Goal: Task Accomplishment & Management: Use online tool/utility

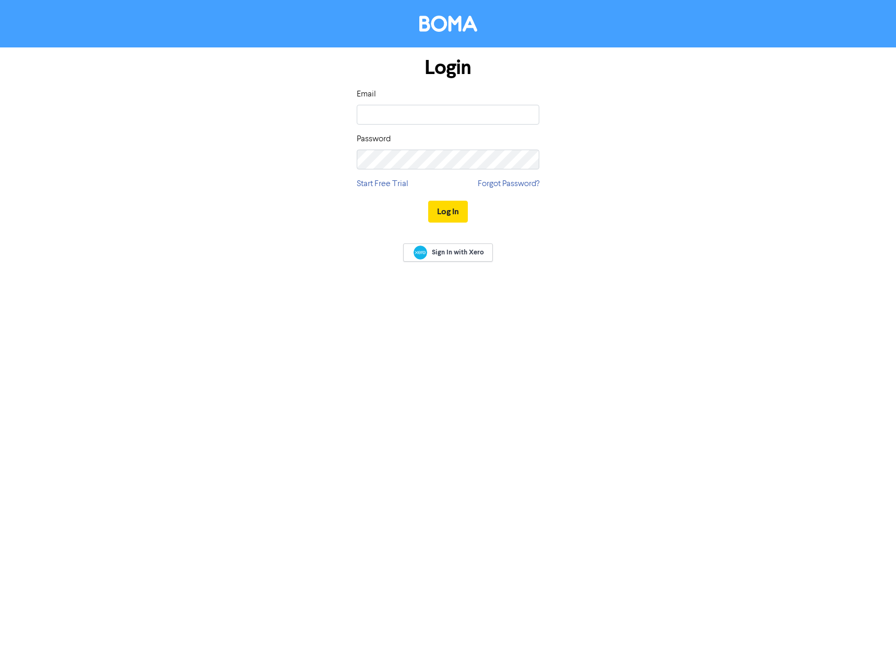
type input "[EMAIL_ADDRESS][DOMAIN_NAME]"
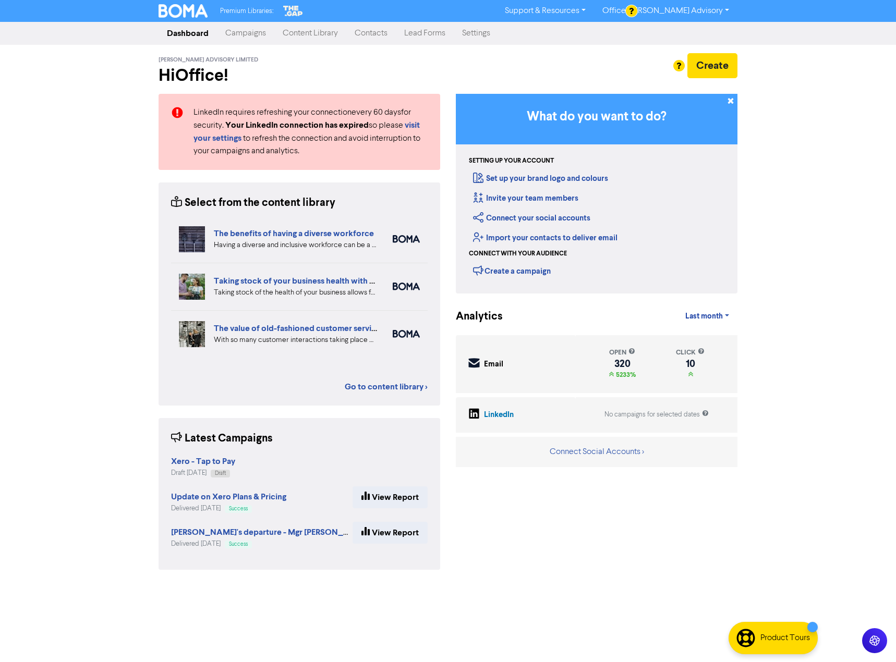
click at [256, 33] on link "Campaigns" at bounding box center [245, 33] width 57 height 21
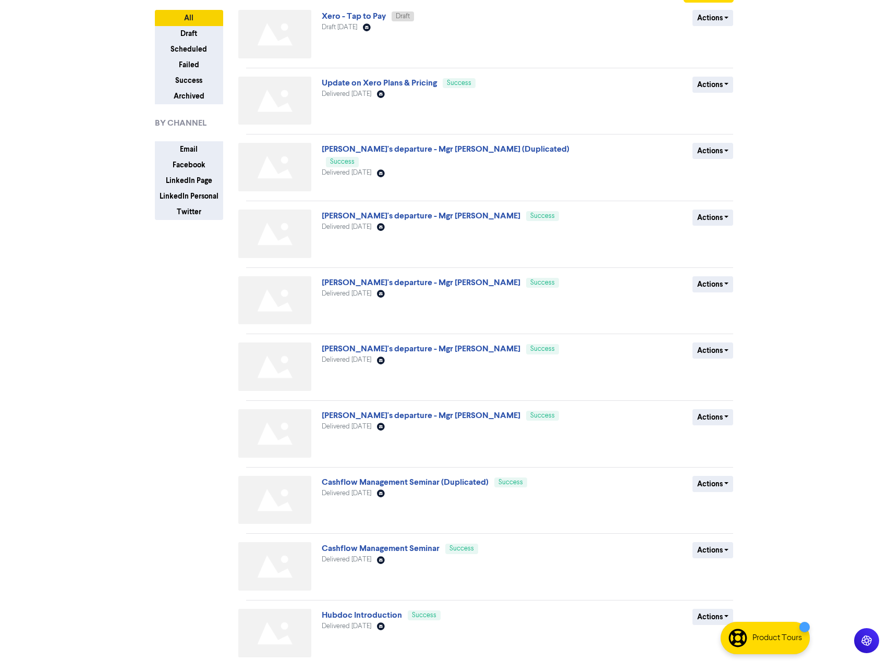
scroll to position [117, 0]
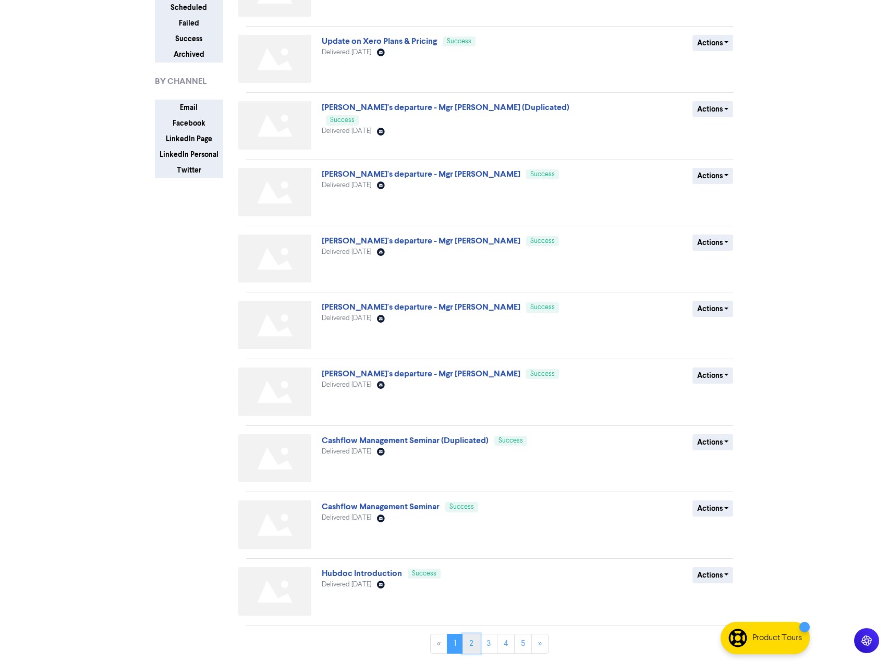
click at [474, 651] on link "2" at bounding box center [472, 644] width 18 height 20
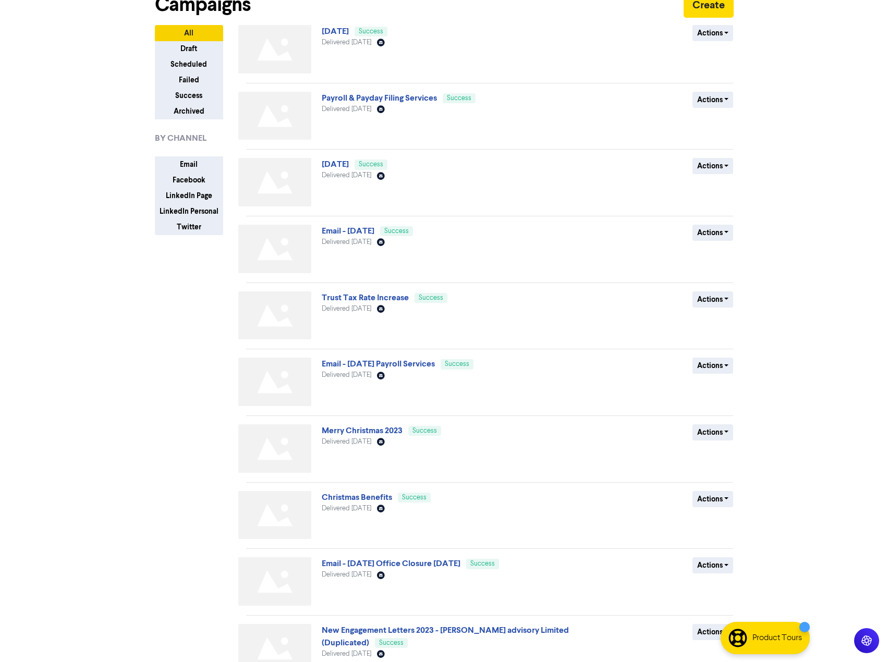
scroll to position [0, 0]
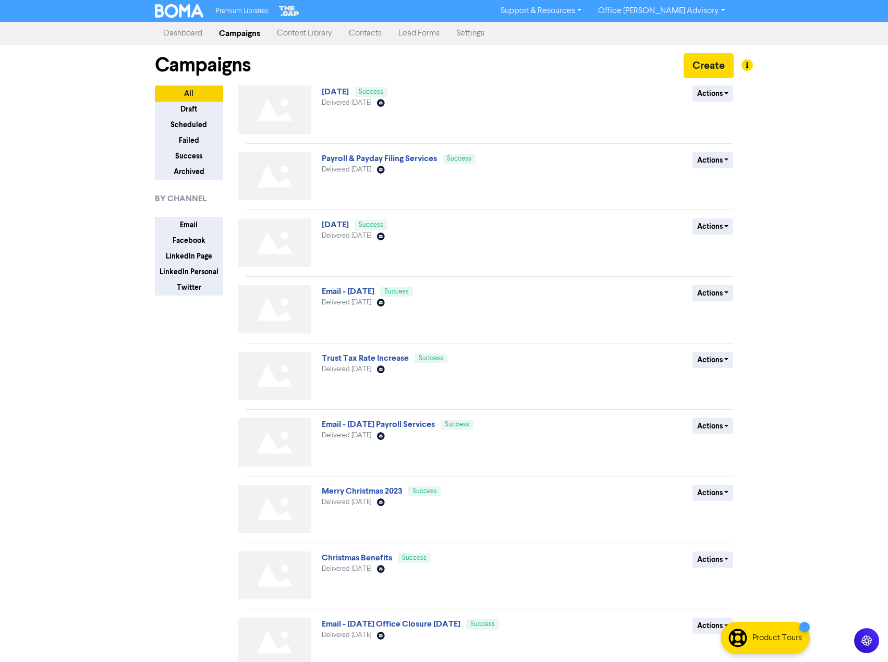
click at [190, 37] on link "Dashboard" at bounding box center [183, 33] width 56 height 21
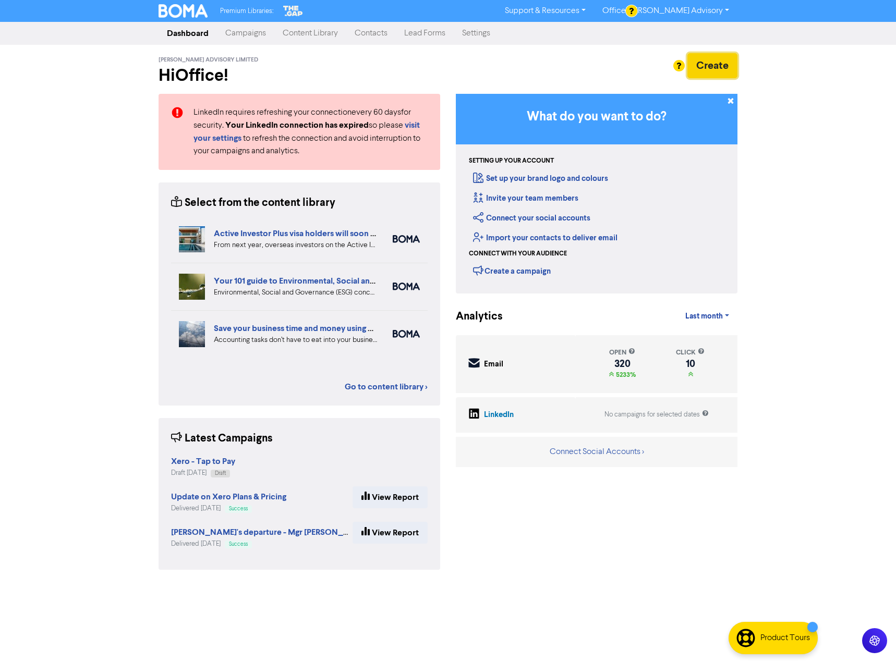
click at [726, 63] on button "Create" at bounding box center [712, 65] width 50 height 25
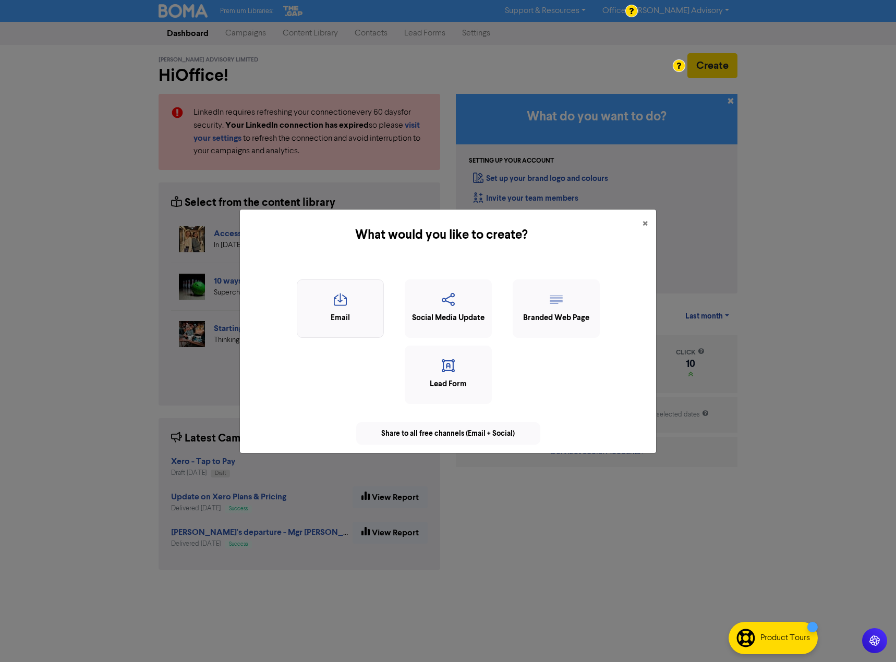
click at [342, 298] on icon "button" at bounding box center [340, 303] width 76 height 20
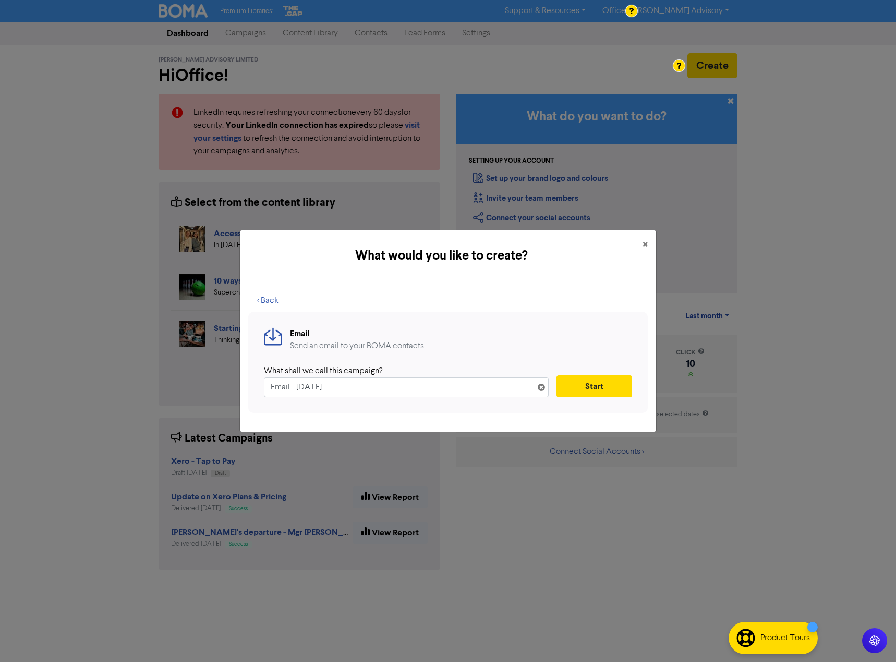
drag, startPoint x: 370, startPoint y: 384, endPoint x: 223, endPoint y: 382, distance: 147.1
click at [223, 382] on div "What would you like to create? × < Back Email Send an email to your BOMA contac…" at bounding box center [448, 331] width 896 height 662
click at [343, 384] on input "text" at bounding box center [406, 388] width 285 height 20
type input "Remembering [PERSON_NAME]"
click at [575, 385] on button "Start" at bounding box center [594, 386] width 76 height 22
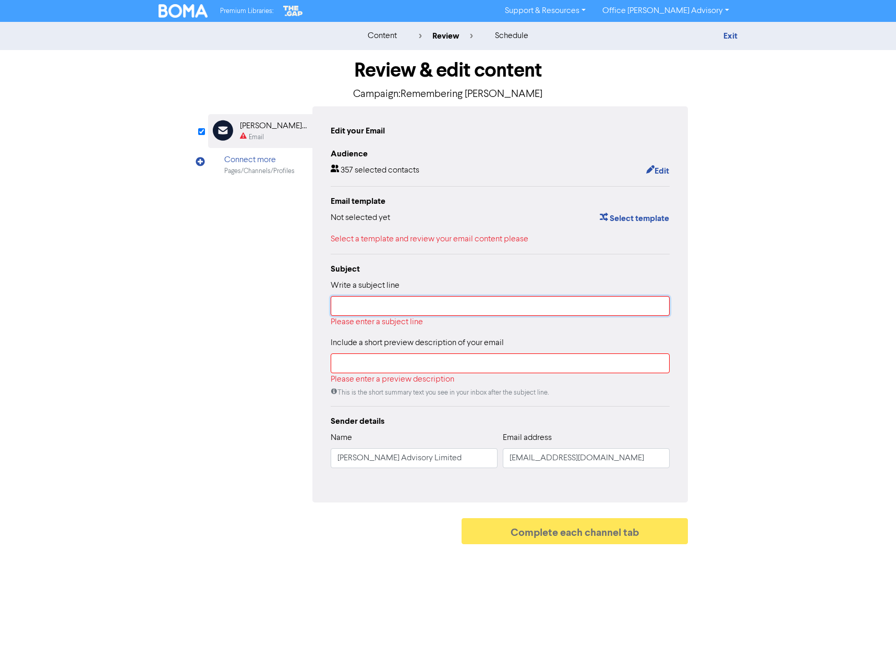
click at [357, 303] on input "text" at bounding box center [500, 306] width 339 height 20
click at [375, 313] on input "text" at bounding box center [500, 306] width 339 height 20
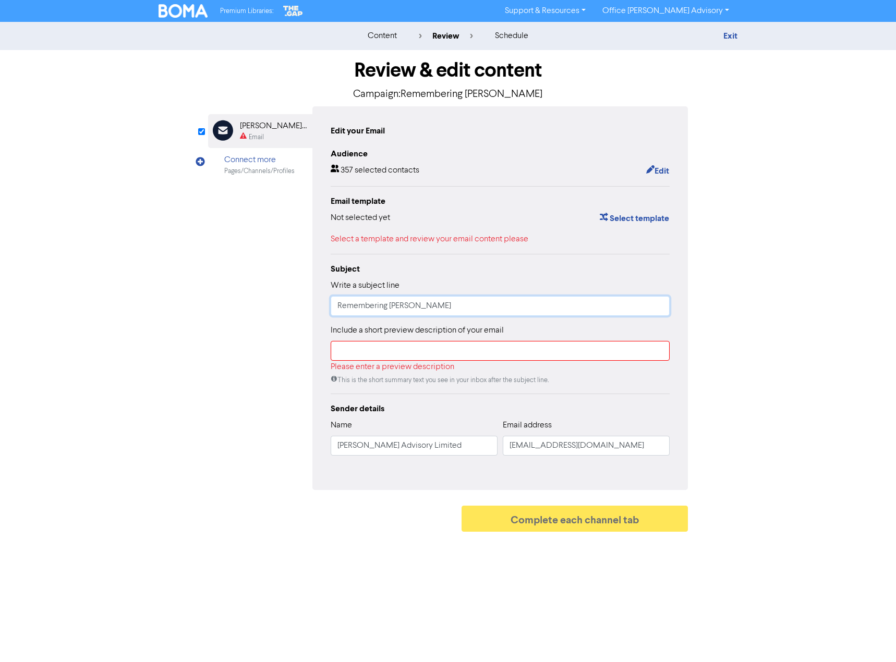
type input "Remembering [PERSON_NAME]"
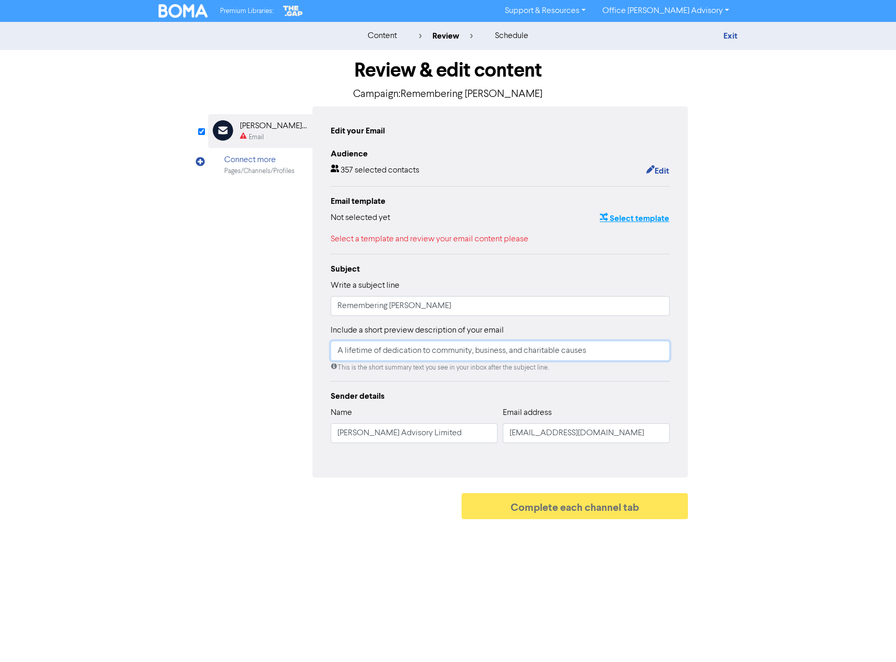
type input "A lifetime of dedication to community, business, and charitable causes"
click at [635, 220] on button "Select template" at bounding box center [634, 219] width 70 height 14
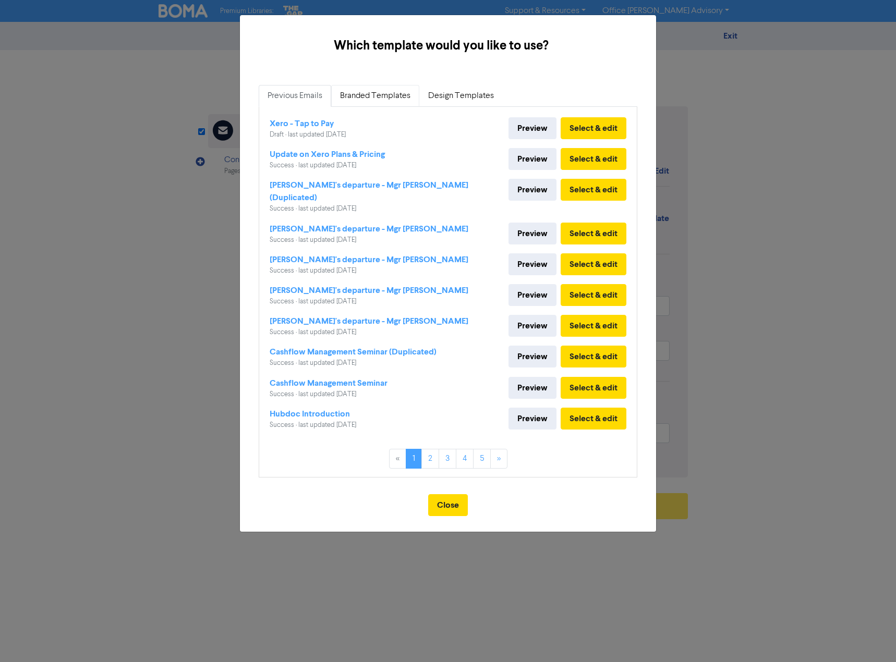
click at [368, 94] on link "Branded Templates" at bounding box center [375, 96] width 88 height 22
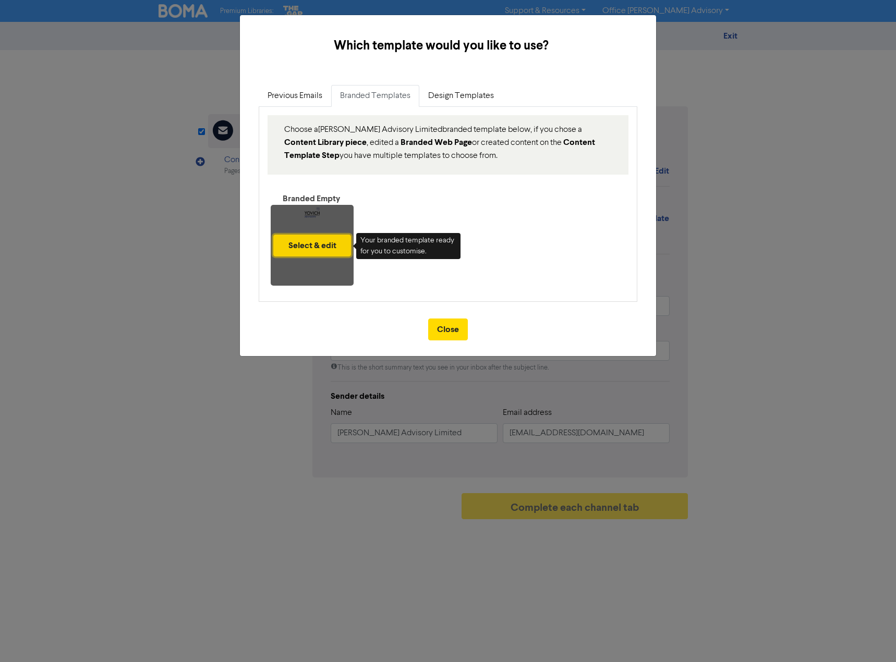
click at [314, 243] on button "Select & edit" at bounding box center [312, 246] width 78 height 22
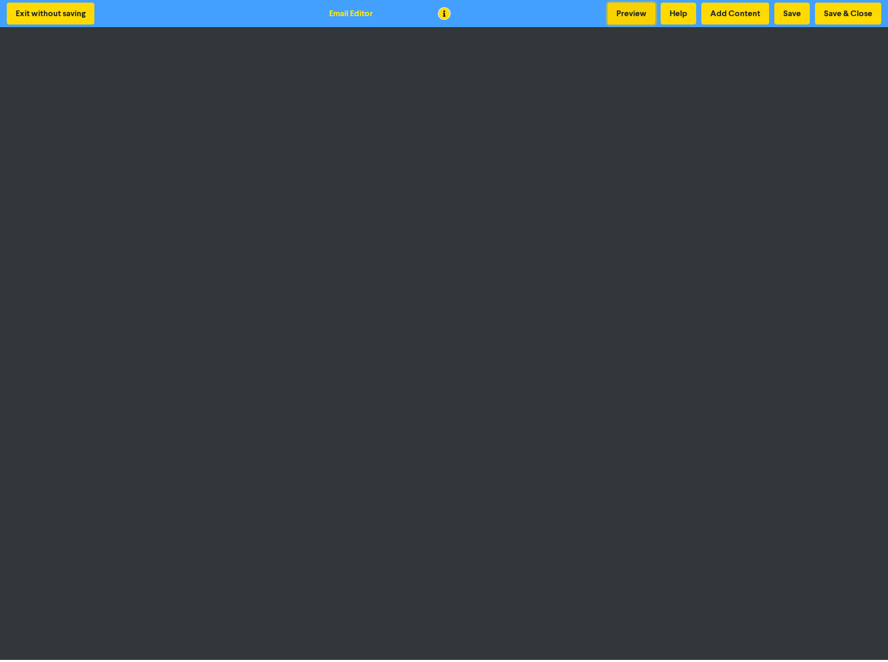
click at [627, 13] on button "Preview" at bounding box center [632, 14] width 48 height 22
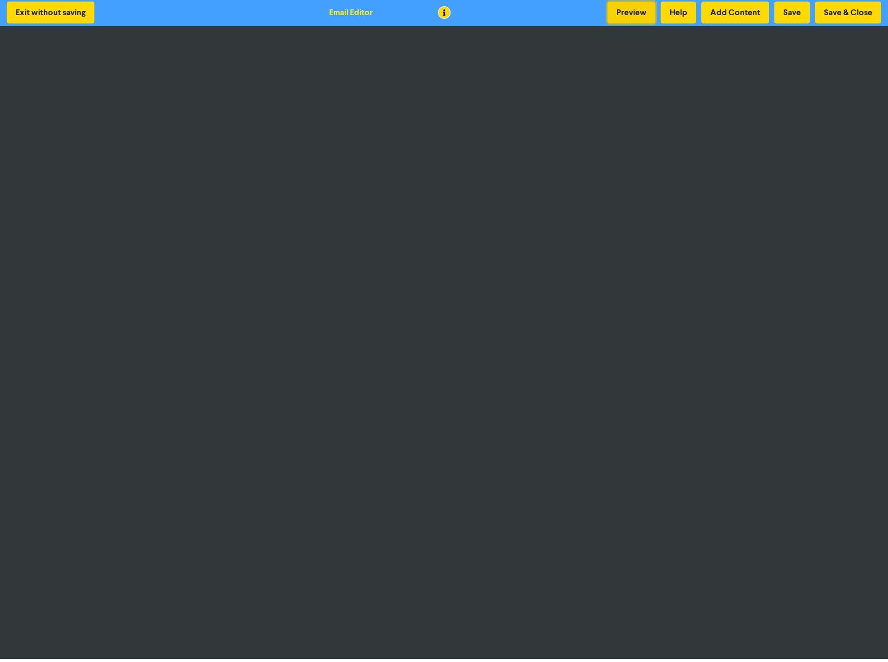
click at [624, 16] on button "Preview" at bounding box center [632, 13] width 48 height 22
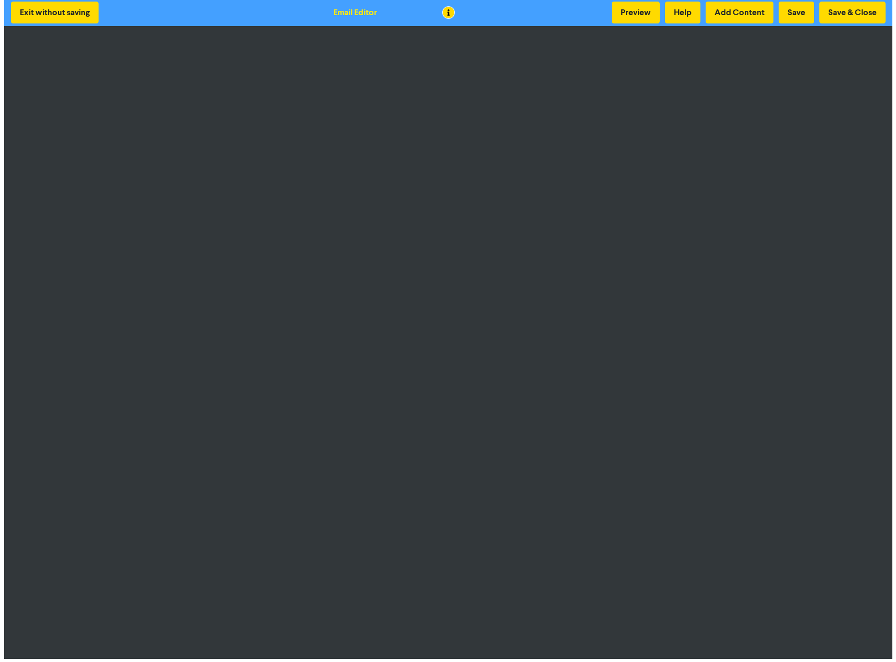
scroll to position [0, 0]
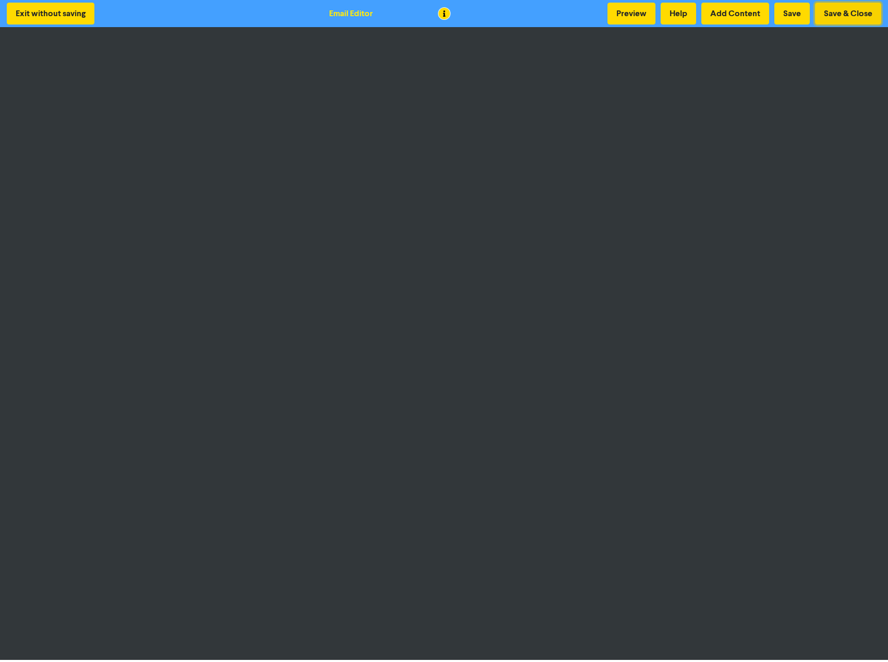
click at [844, 20] on button "Save & Close" at bounding box center [848, 14] width 66 height 22
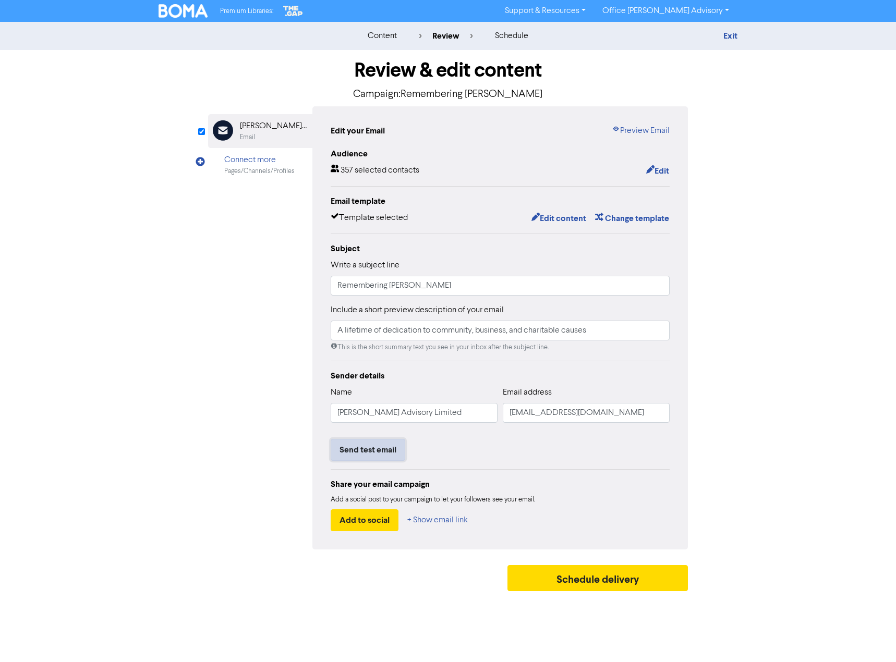
click at [381, 449] on button "Send test email" at bounding box center [368, 450] width 75 height 22
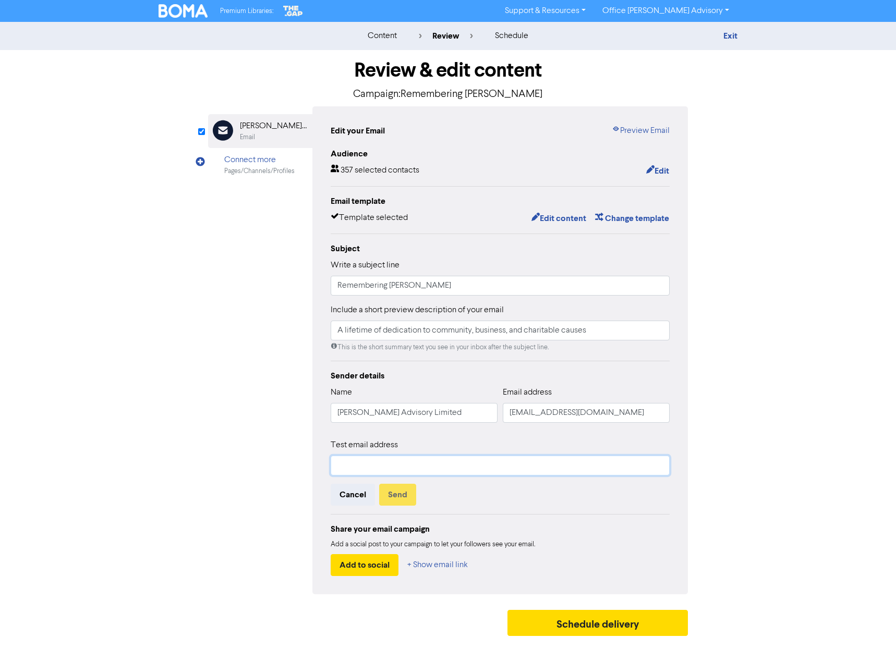
click at [385, 461] on input "text" at bounding box center [500, 466] width 339 height 20
type input "[PERSON_NAME][EMAIL_ADDRESS][DOMAIN_NAME]"
click at [405, 496] on button "Send" at bounding box center [397, 495] width 37 height 22
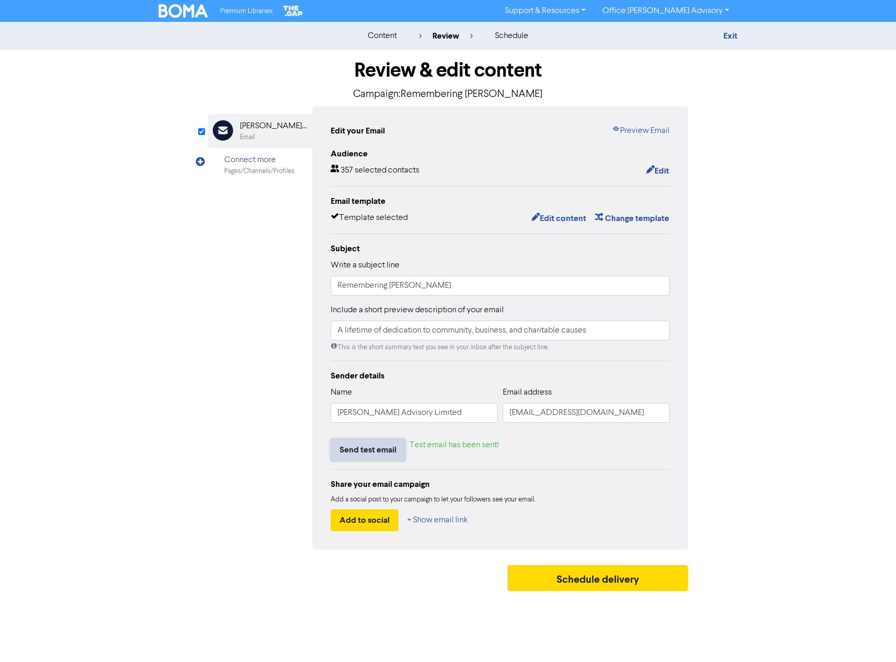
click at [386, 457] on button "Send test email" at bounding box center [368, 450] width 75 height 22
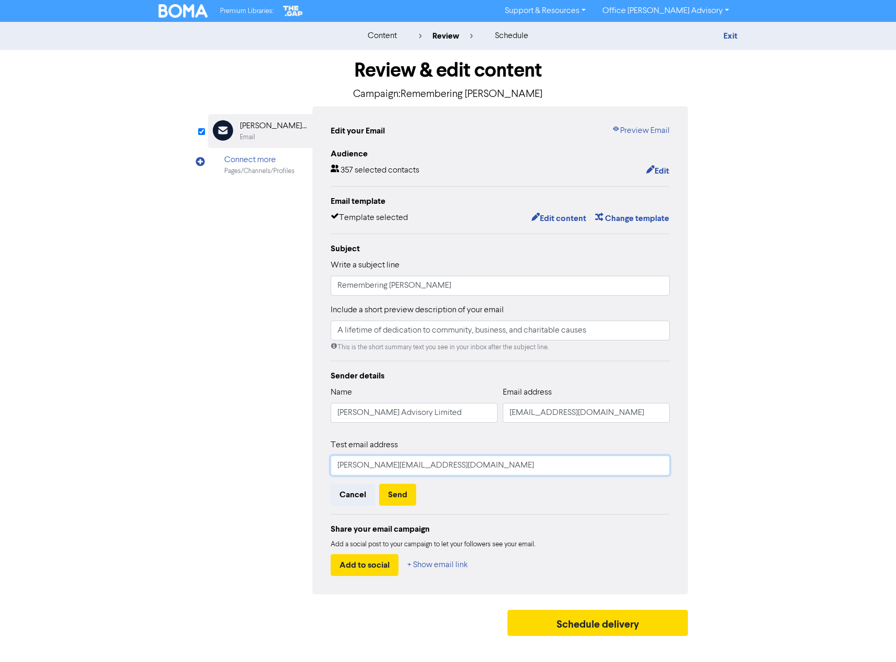
click at [424, 463] on input "[PERSON_NAME][EMAIL_ADDRESS][DOMAIN_NAME]" at bounding box center [500, 466] width 339 height 20
drag, startPoint x: 443, startPoint y: 467, endPoint x: 295, endPoint y: 461, distance: 148.2
click at [295, 461] on div "Email Created with Sketch. [PERSON_NAME] Advisory Limited Email Connect more Pa…" at bounding box center [448, 350] width 480 height 488
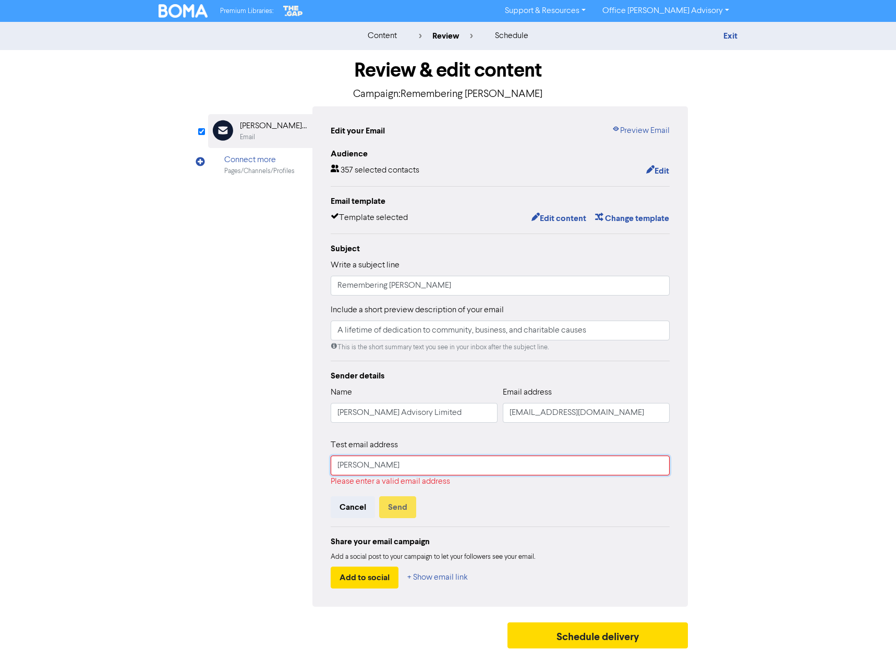
type input "[EMAIL_ADDRESS][DOMAIN_NAME]"
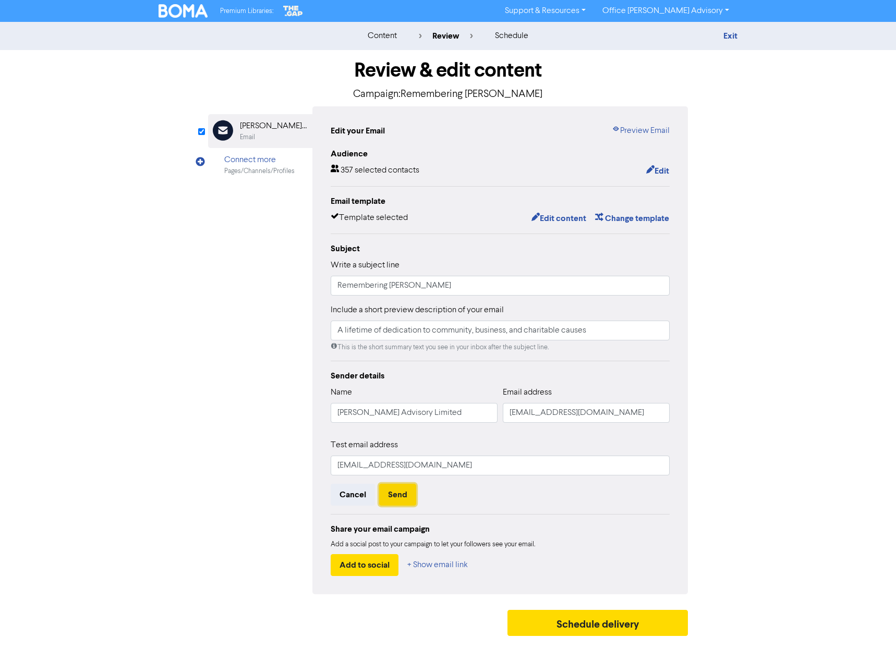
click at [401, 493] on button "Send" at bounding box center [397, 495] width 37 height 22
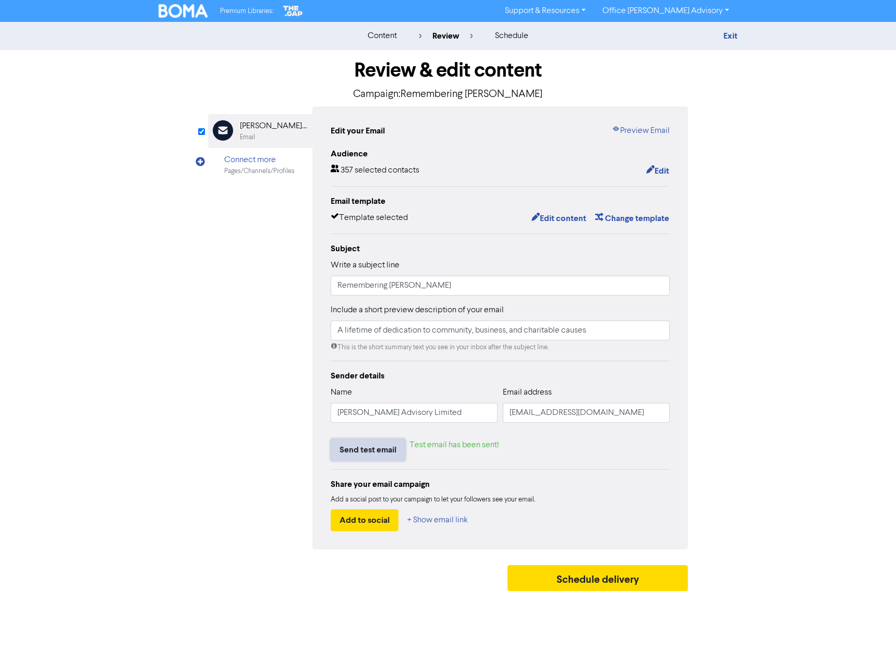
click at [385, 454] on button "Send test email" at bounding box center [368, 450] width 75 height 22
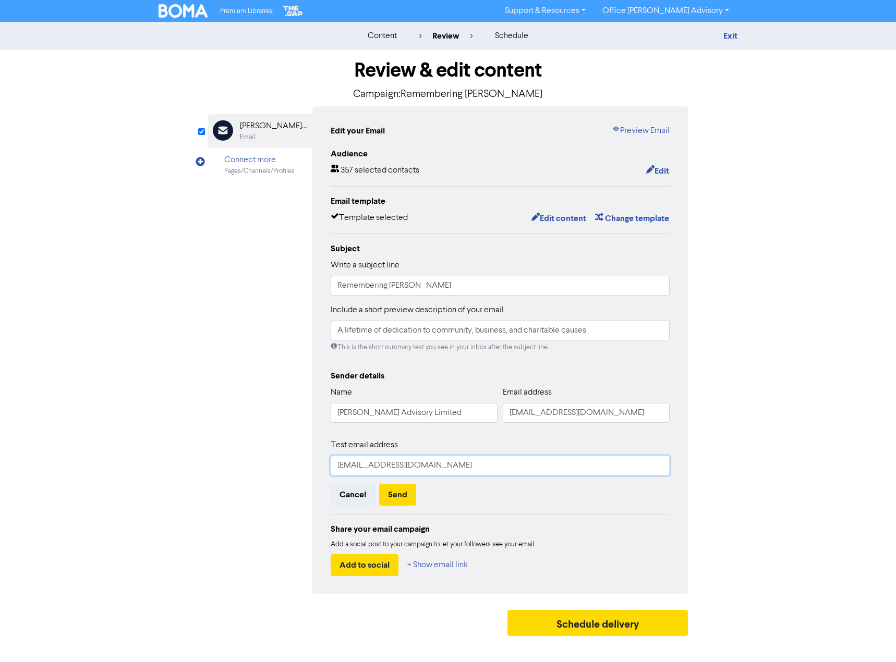
click at [398, 461] on input "[EMAIL_ADDRESS][DOMAIN_NAME]" at bounding box center [500, 466] width 339 height 20
drag, startPoint x: 379, startPoint y: 464, endPoint x: 241, endPoint y: 465, distance: 137.1
click at [241, 465] on div "Email Created with Sketch. [PERSON_NAME] Advisory Limited Email Connect more Pa…" at bounding box center [448, 350] width 480 height 488
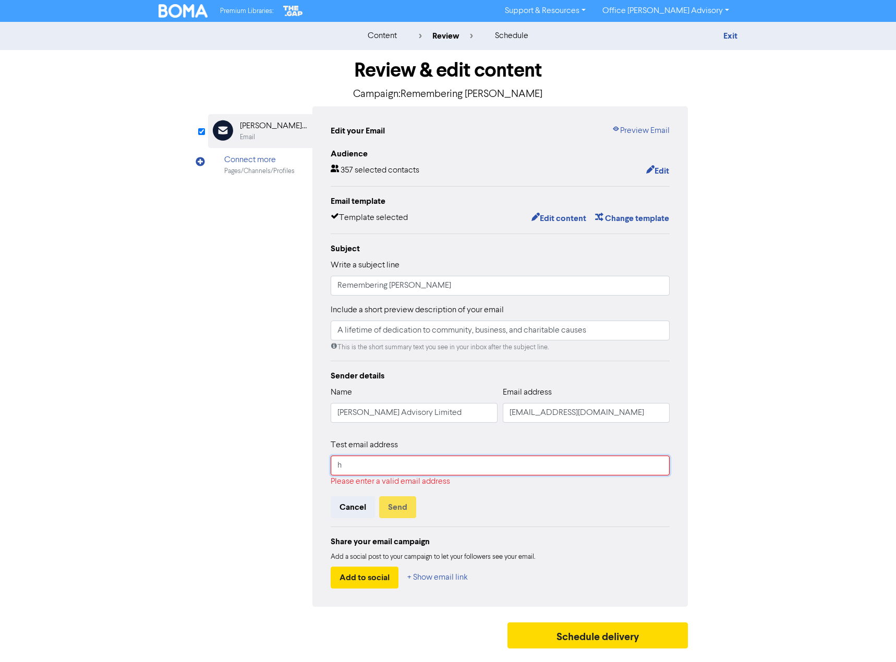
type input "[PERSON_NAME][EMAIL_ADDRESS][DOMAIN_NAME]"
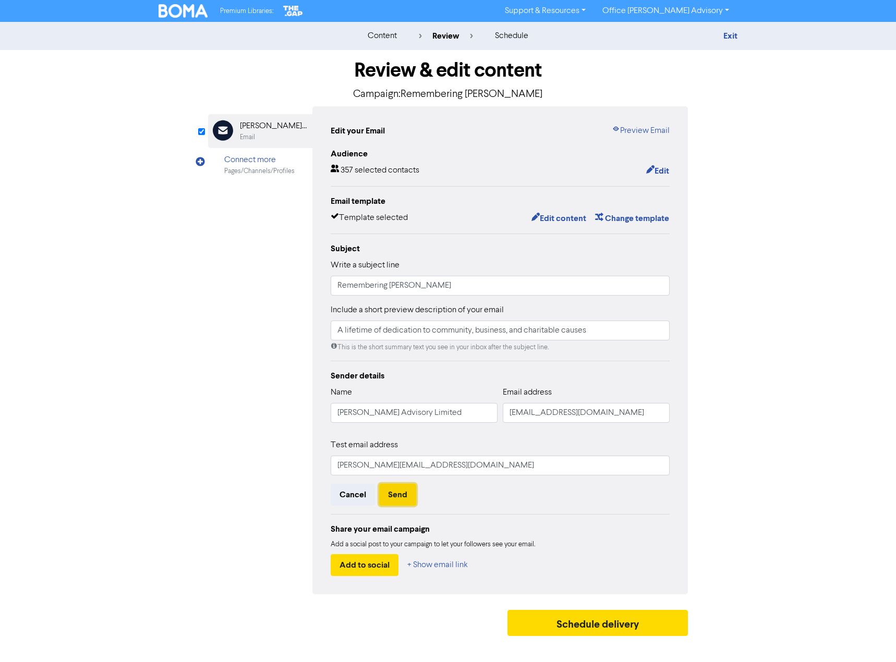
click at [404, 495] on button "Send" at bounding box center [397, 495] width 37 height 22
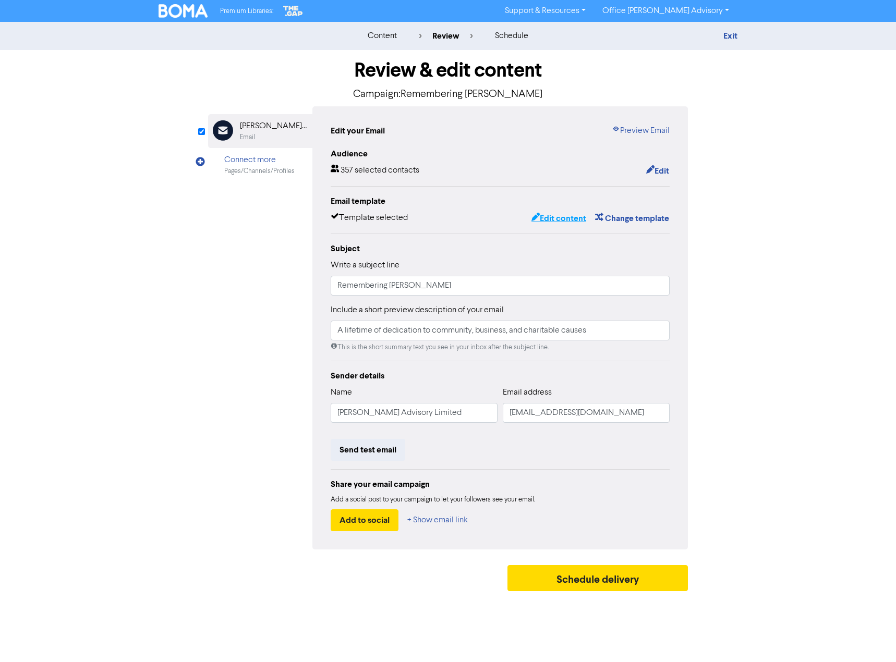
click at [568, 219] on button "Edit content" at bounding box center [559, 219] width 56 height 14
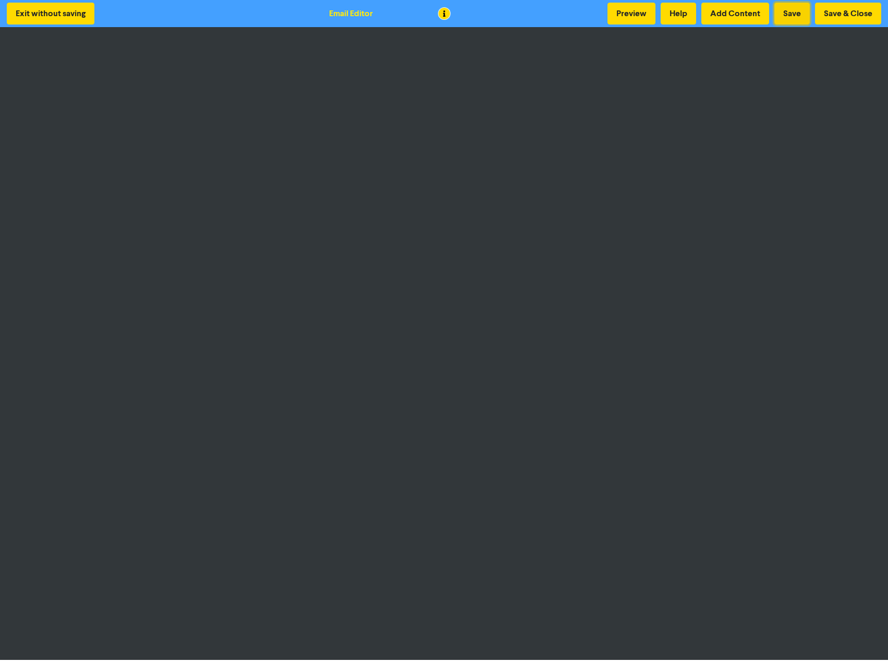
click at [793, 10] on button "Save" at bounding box center [791, 14] width 35 height 22
click at [844, 17] on button "Save & Close" at bounding box center [848, 14] width 66 height 22
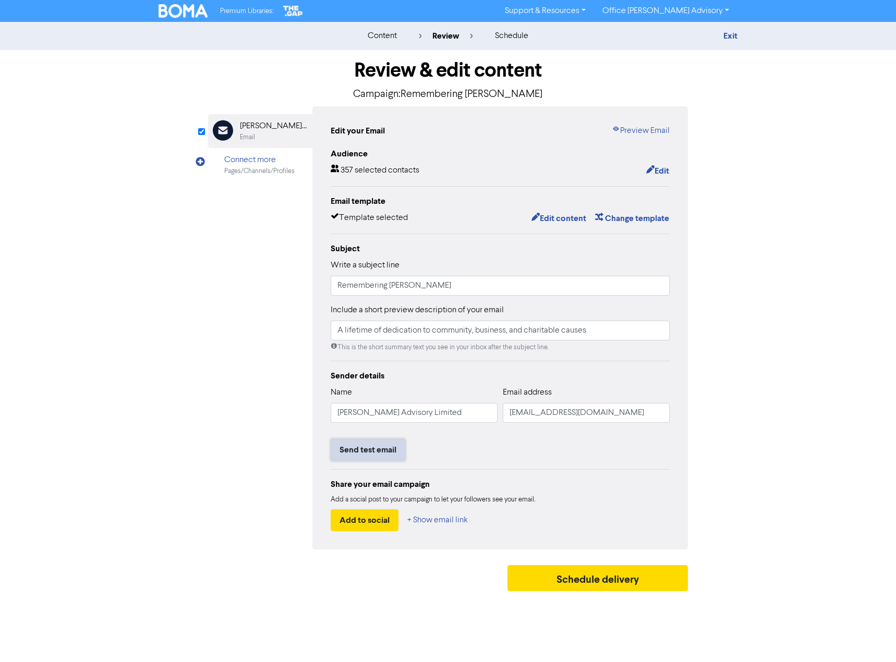
click at [374, 449] on button "Send test email" at bounding box center [368, 450] width 75 height 22
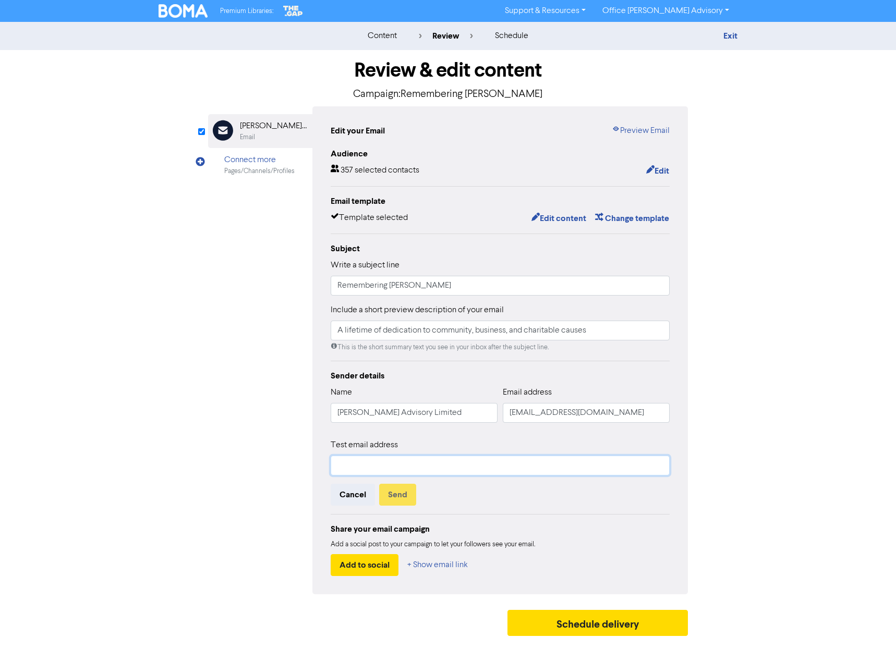
click at [386, 467] on input "text" at bounding box center [500, 466] width 339 height 20
type input "[PERSON_NAME][EMAIL_ADDRESS][DOMAIN_NAME]"
click at [396, 497] on button "Send" at bounding box center [397, 495] width 37 height 22
